Goal: Task Accomplishment & Management: Manage account settings

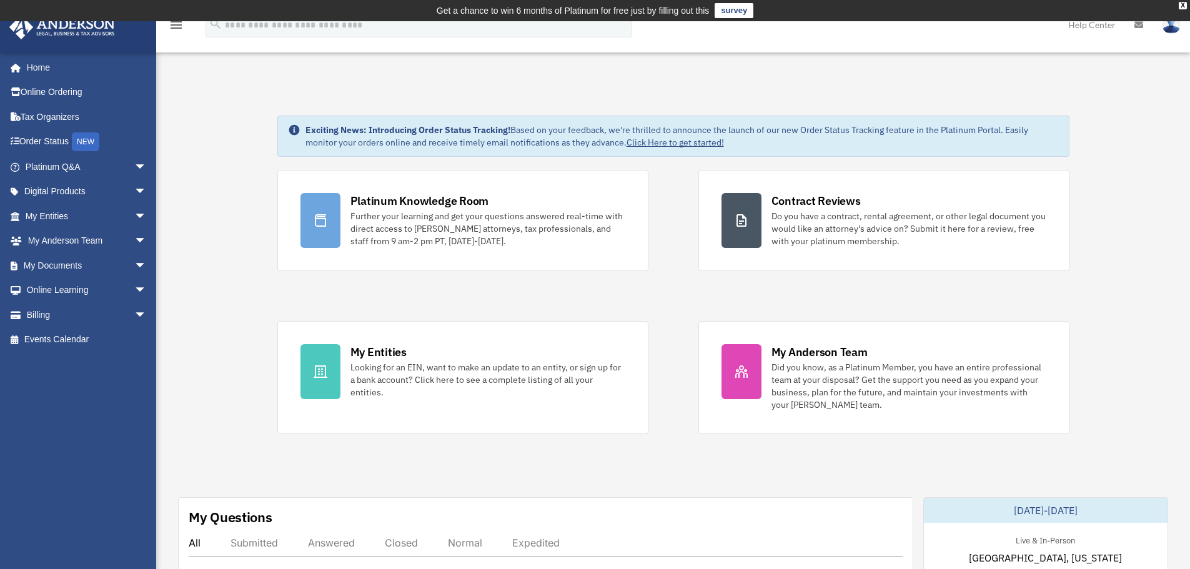
click at [1175, 27] on img at bounding box center [1170, 25] width 19 height 18
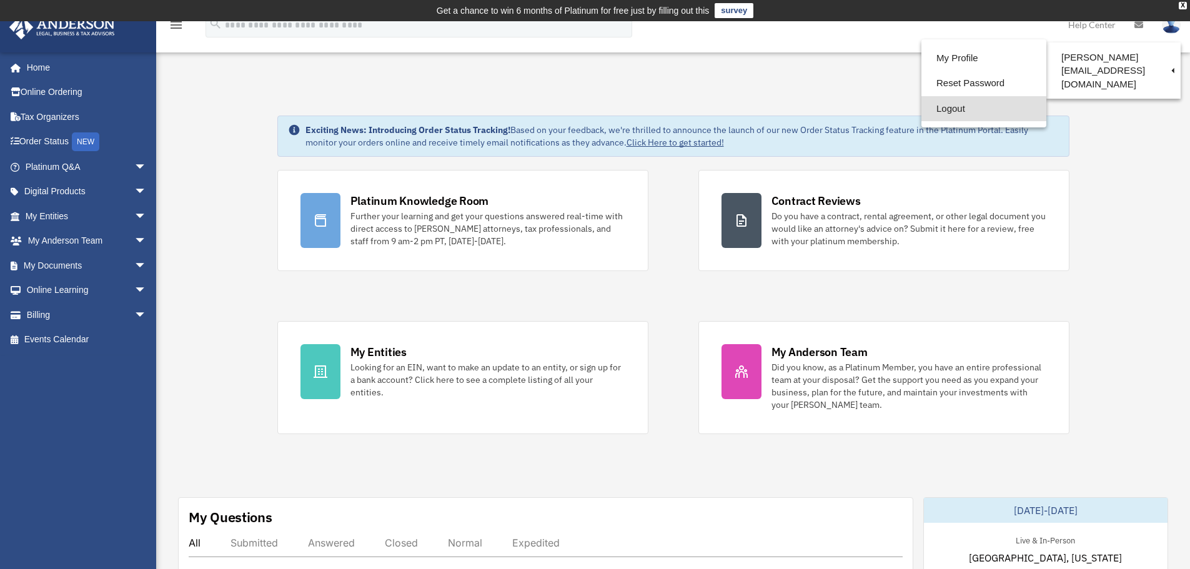
click at [921, 111] on link "Logout" at bounding box center [983, 109] width 125 height 26
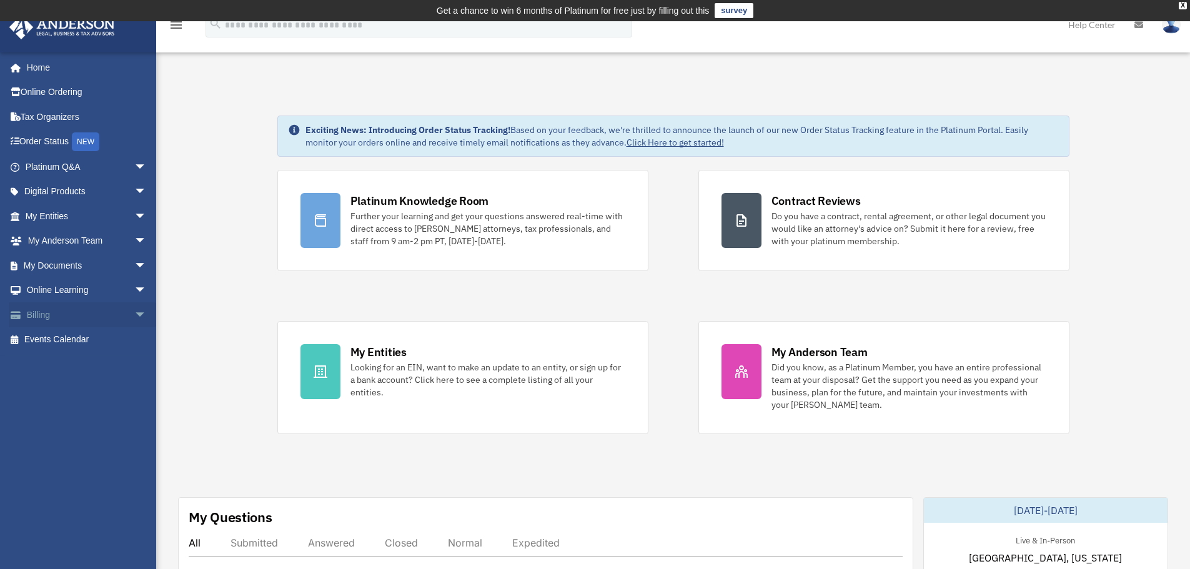
click at [134, 317] on span "arrow_drop_down" at bounding box center [146, 315] width 25 height 26
click at [75, 387] on link "Manage Payments" at bounding box center [91, 389] width 148 height 25
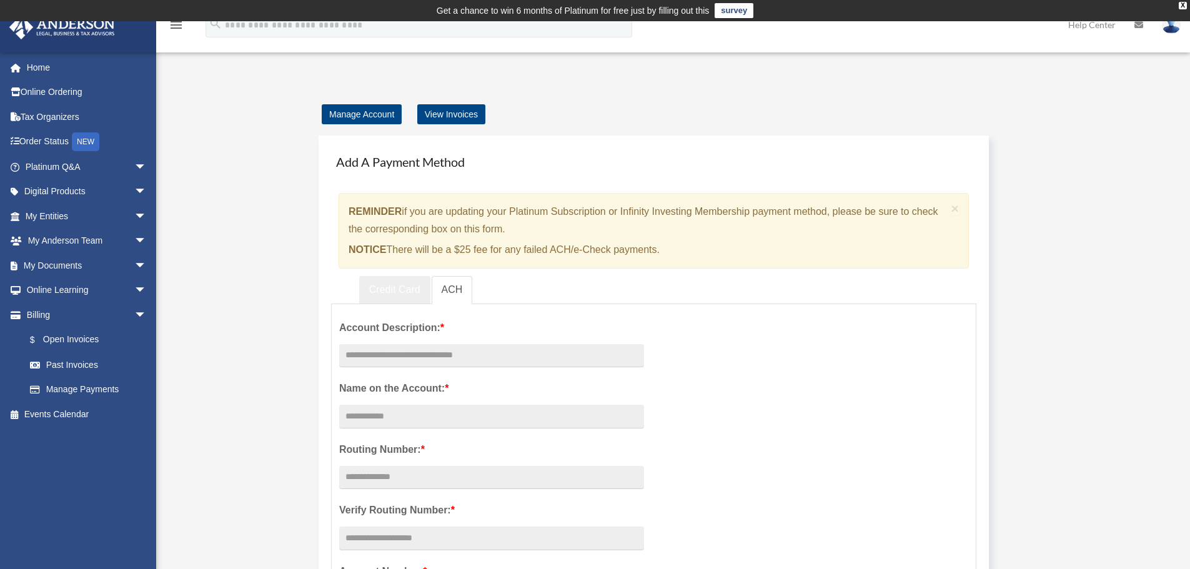
click at [400, 288] on link "Credit Card" at bounding box center [394, 290] width 71 height 28
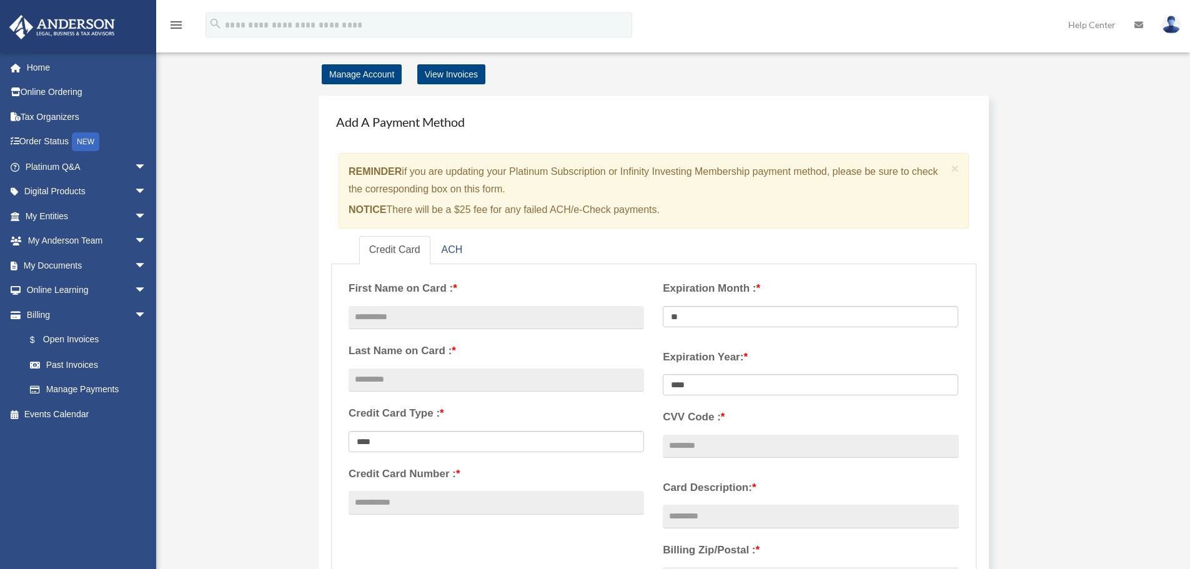
scroll to position [62, 0]
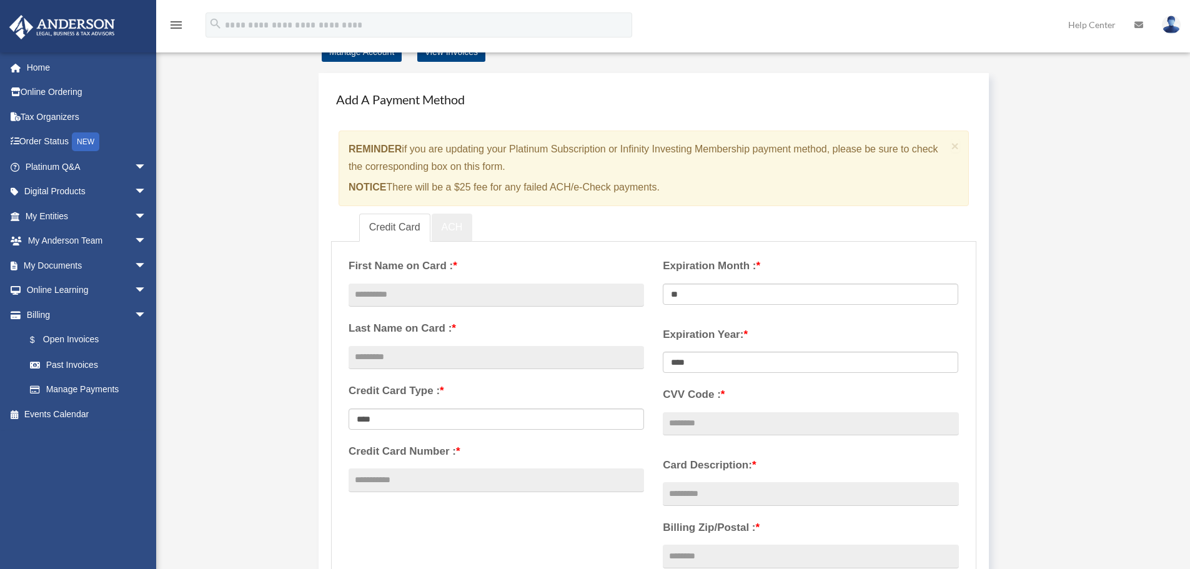
click at [454, 227] on link "ACH" at bounding box center [451, 228] width 41 height 28
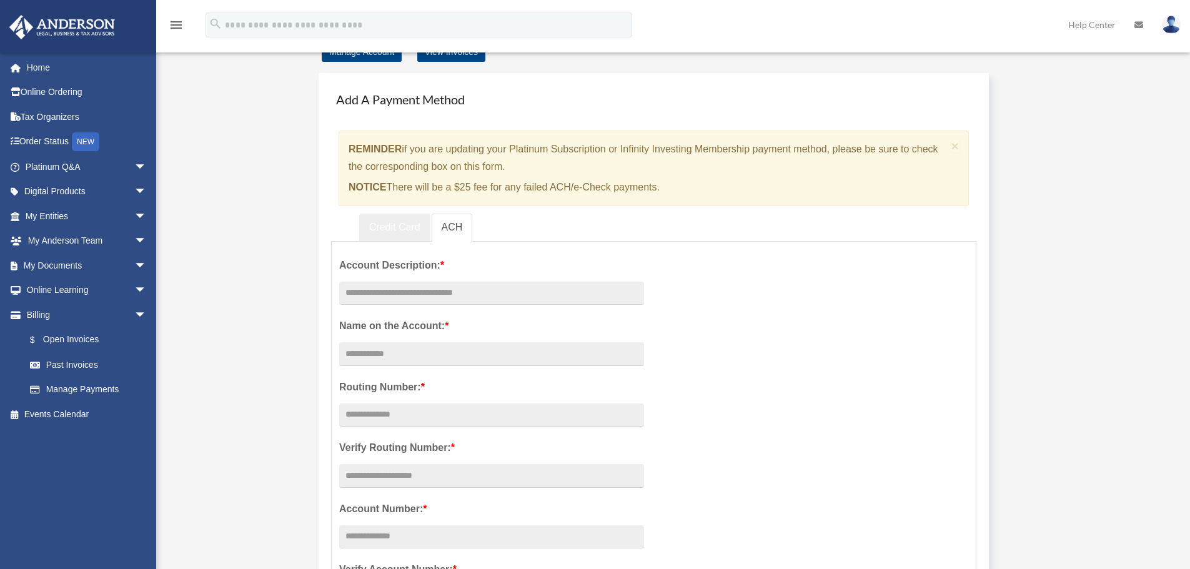
click at [407, 227] on link "Credit Card" at bounding box center [394, 228] width 71 height 28
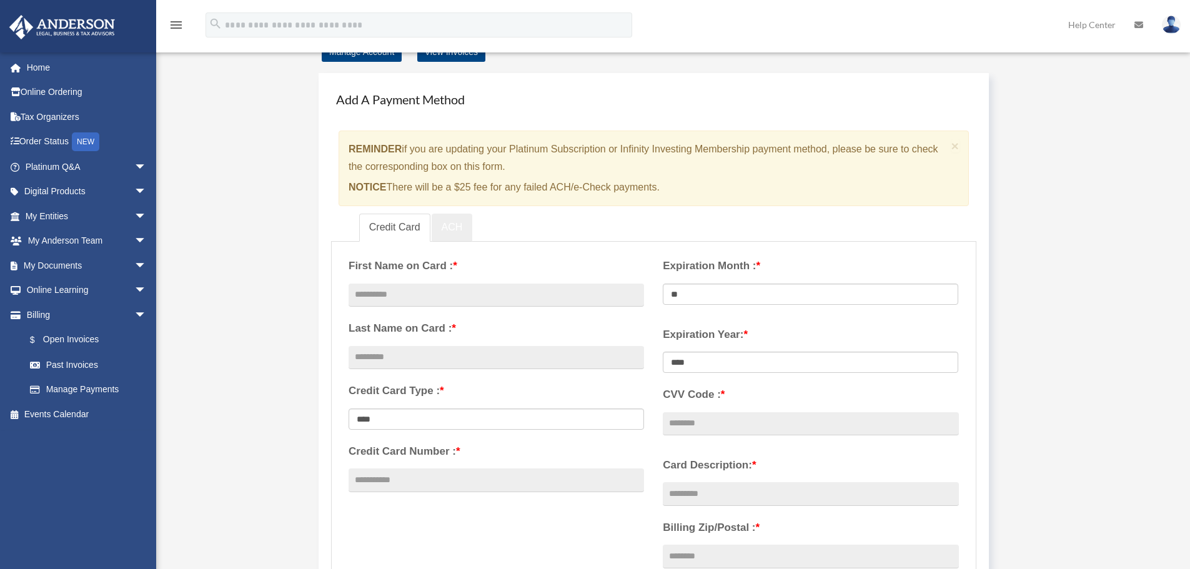
click at [449, 233] on link "ACH" at bounding box center [451, 228] width 41 height 28
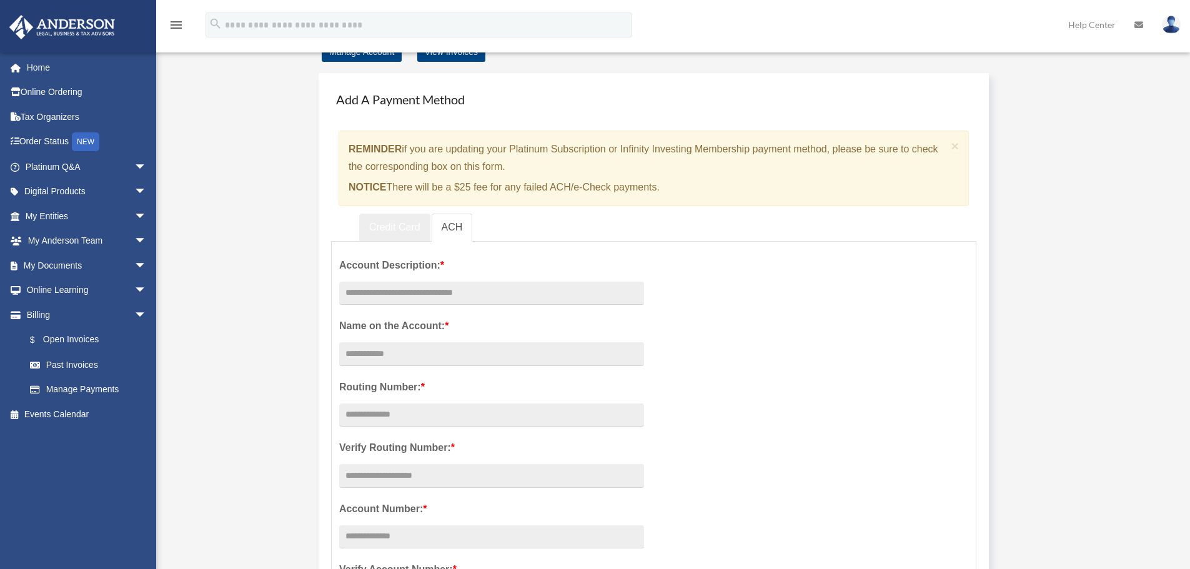
click at [398, 226] on link "Credit Card" at bounding box center [394, 228] width 71 height 28
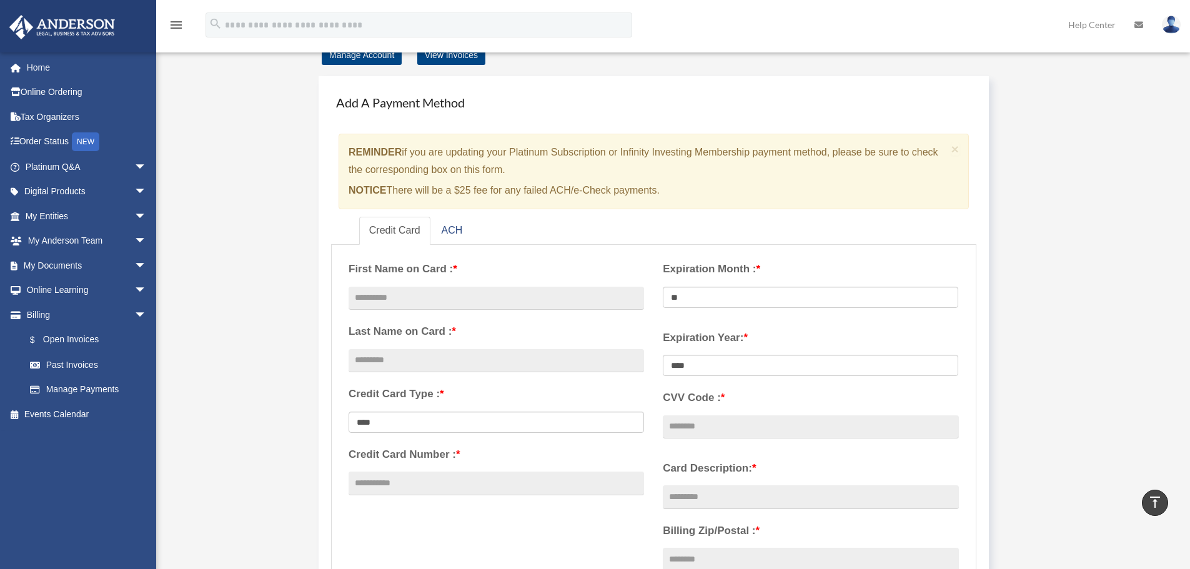
scroll to position [0, 0]
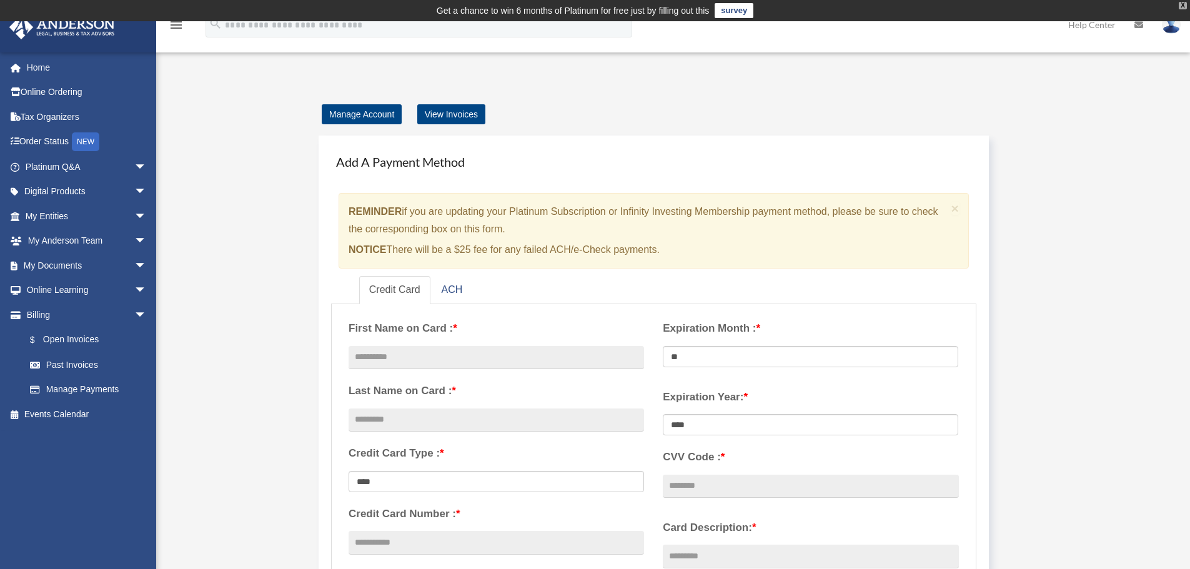
click at [1183, 4] on div "X" at bounding box center [1182, 5] width 8 height 7
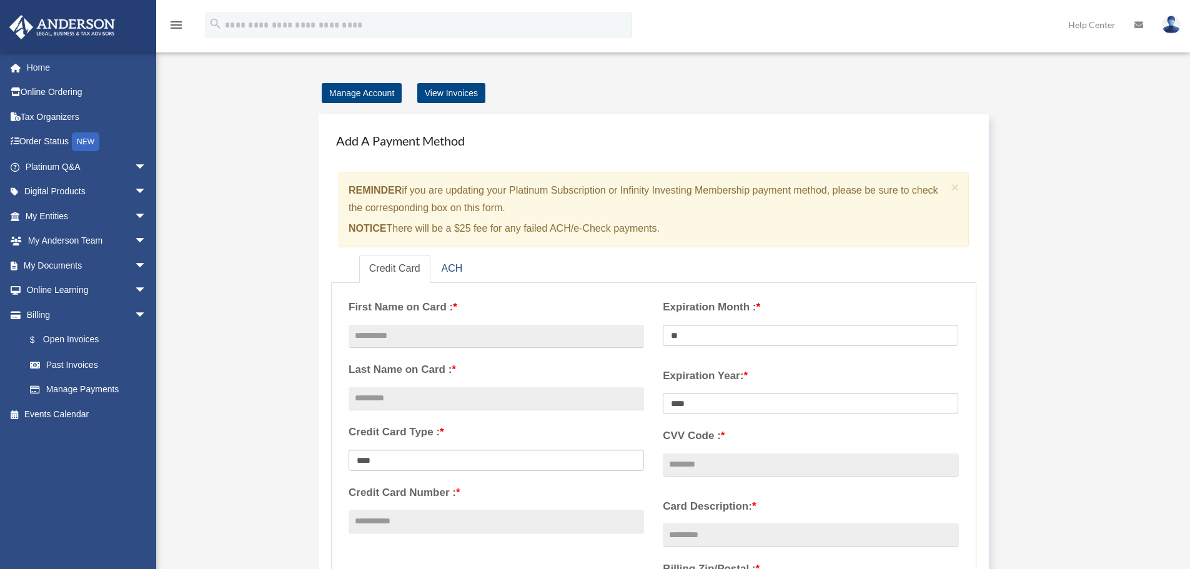
click at [1173, 28] on img at bounding box center [1170, 25] width 19 height 18
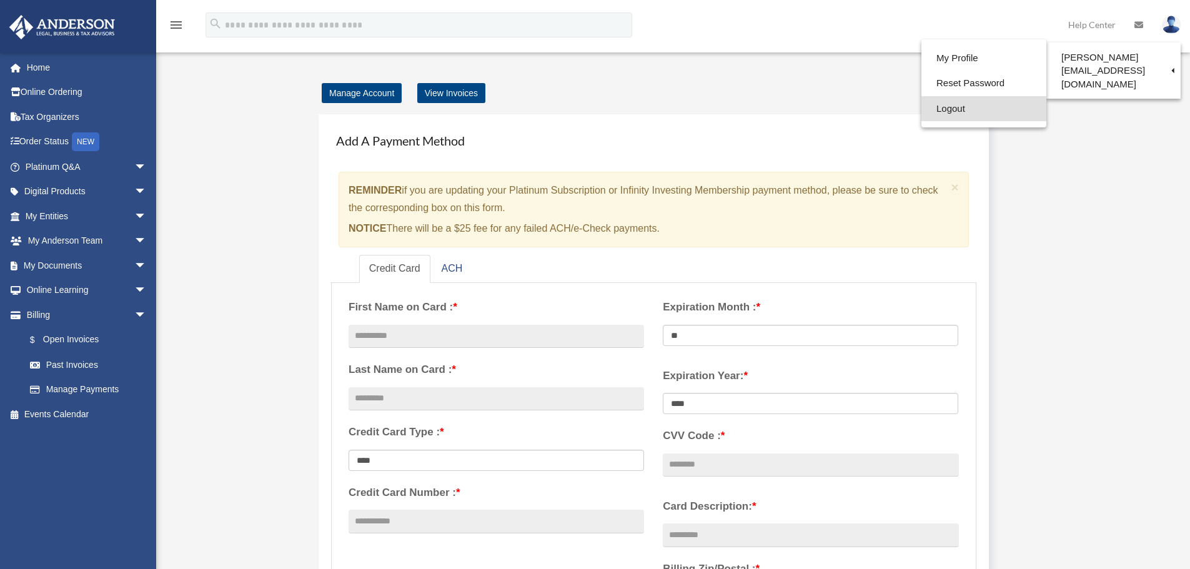
click at [921, 108] on link "Logout" at bounding box center [983, 109] width 125 height 26
